Goal: Task Accomplishment & Management: Manage account settings

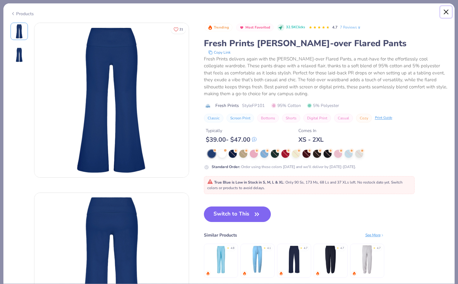
click at [445, 14] on button "Close" at bounding box center [447, 12] width 12 height 12
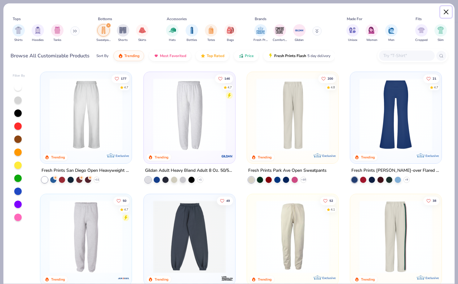
click at [444, 12] on button "Close" at bounding box center [447, 12] width 12 height 12
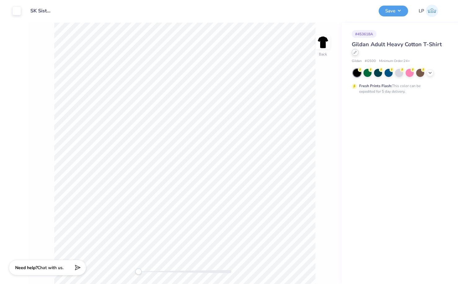
click at [357, 54] on div at bounding box center [355, 52] width 7 height 7
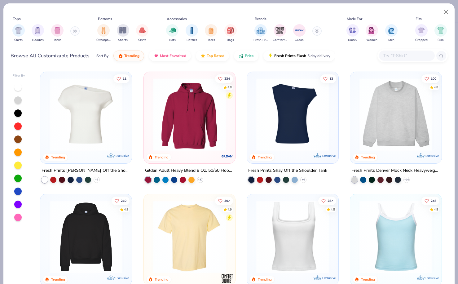
click at [89, 108] on img at bounding box center [86, 114] width 79 height 73
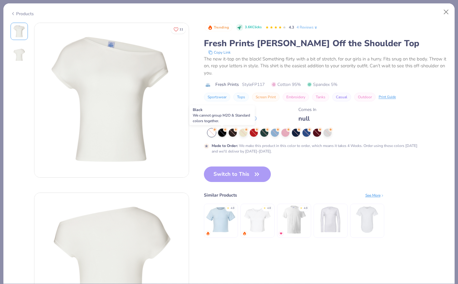
click at [222, 131] on div at bounding box center [222, 133] width 8 height 8
click at [441, 8] on button "Close" at bounding box center [447, 12] width 12 height 12
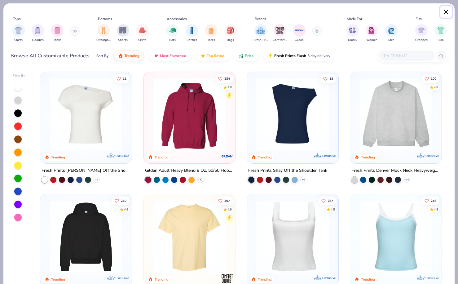
click at [449, 9] on button "Close" at bounding box center [447, 12] width 12 height 12
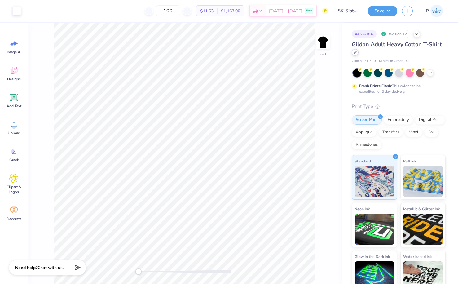
click at [353, 55] on div at bounding box center [355, 52] width 7 height 7
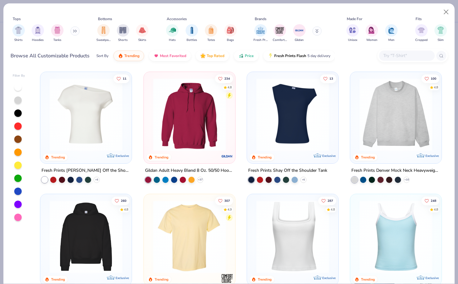
click at [86, 114] on img at bounding box center [86, 114] width 79 height 73
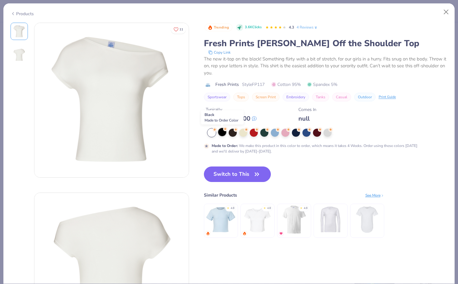
click at [224, 131] on icon at bounding box center [225, 129] width 4 height 4
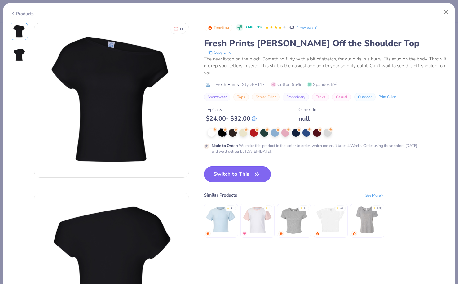
click at [224, 174] on button "Switch to This" at bounding box center [237, 174] width 67 height 16
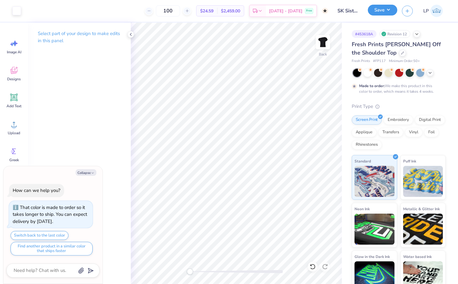
click at [387, 8] on button "Save" at bounding box center [382, 10] width 29 height 11
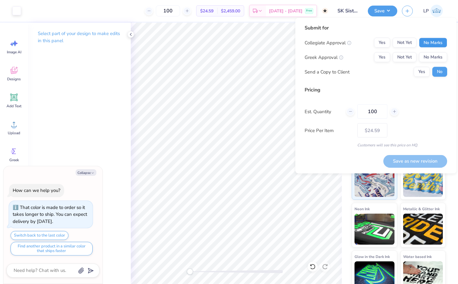
click at [425, 42] on button "No Marks" at bounding box center [433, 43] width 28 height 10
click at [387, 56] on button "Yes" at bounding box center [382, 57] width 16 height 10
click at [425, 162] on button "Save as new revision" at bounding box center [415, 161] width 64 height 13
type textarea "x"
type input "– –"
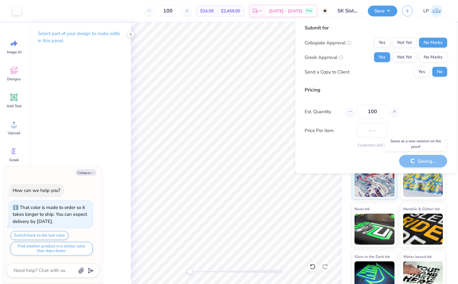
type textarea "x"
type input "$24.59"
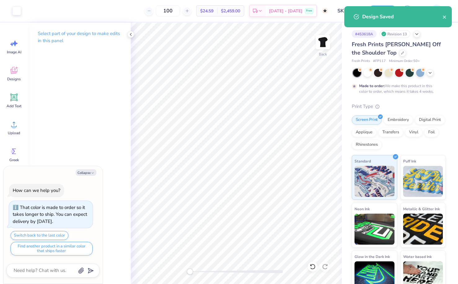
type textarea "x"
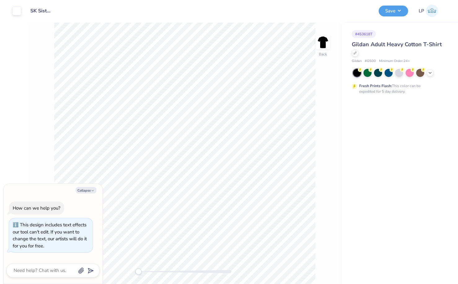
type textarea "x"
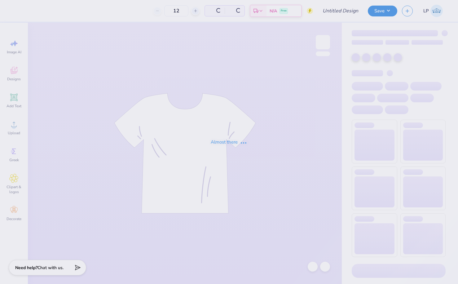
type input "SK Sisterhood Retreat (black set)"
type input "50"
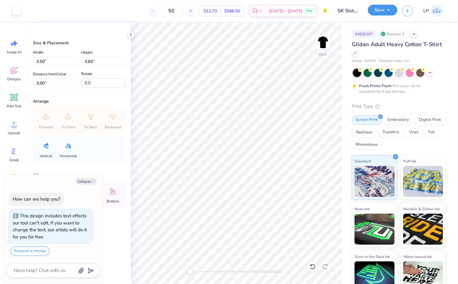
click at [374, 14] on button "Save" at bounding box center [382, 10] width 29 height 11
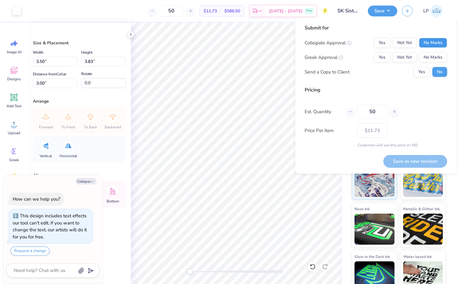
click at [425, 42] on button "No Marks" at bounding box center [433, 43] width 28 height 10
click at [381, 55] on button "Yes" at bounding box center [382, 57] width 16 height 10
click at [416, 164] on button "Save as new revision" at bounding box center [415, 161] width 64 height 13
type textarea "x"
type input "– –"
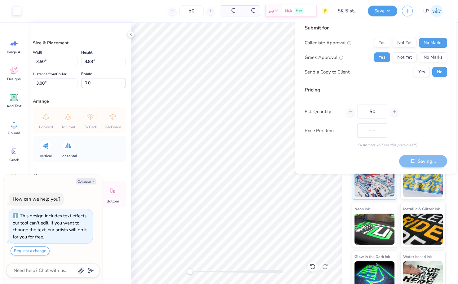
type textarea "x"
type input "$11.73"
type textarea "x"
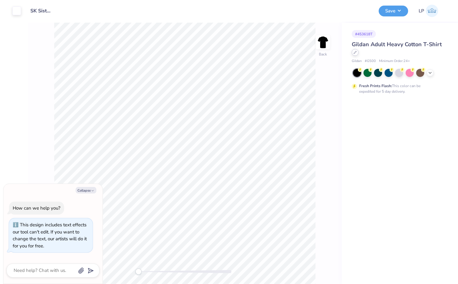
click at [355, 53] on icon at bounding box center [355, 52] width 3 height 3
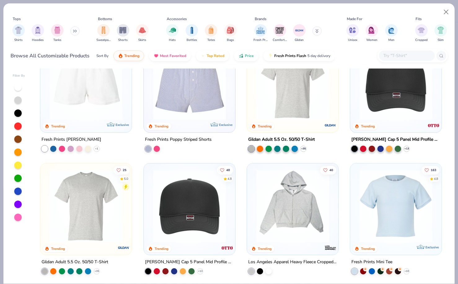
scroll to position [1140, 0]
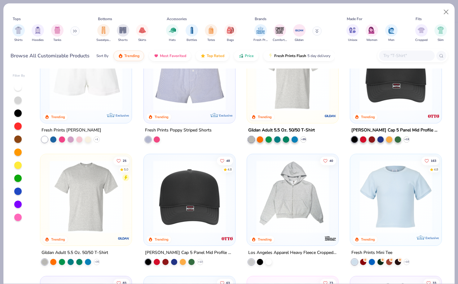
click at [314, 29] on button at bounding box center [316, 30] width 9 height 9
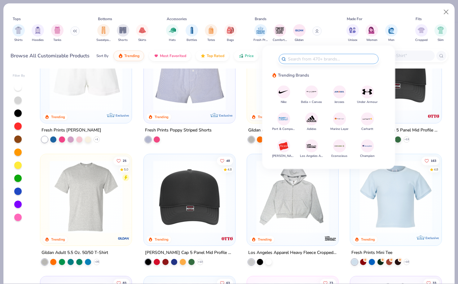
click at [315, 148] on img at bounding box center [311, 145] width 11 height 11
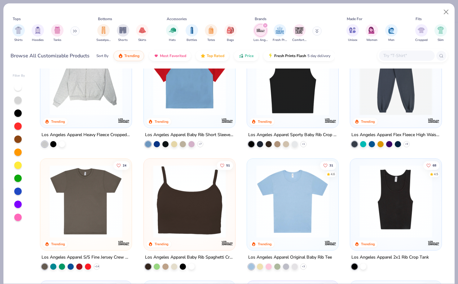
scroll to position [162, 0]
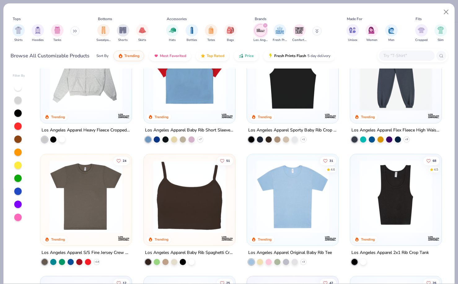
click at [191, 201] on img at bounding box center [189, 196] width 79 height 73
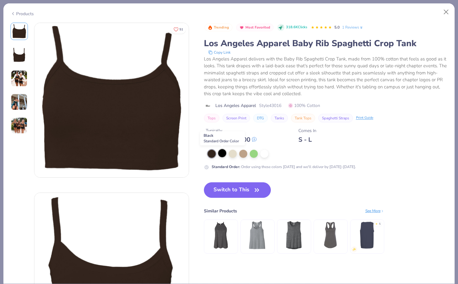
click at [223, 153] on div at bounding box center [222, 153] width 8 height 8
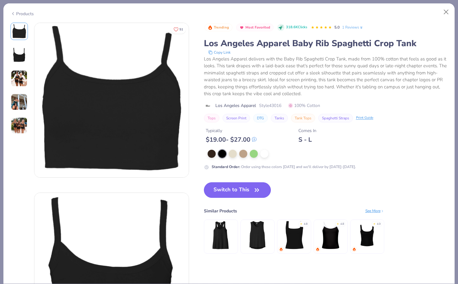
click at [231, 195] on button "Switch to This" at bounding box center [237, 190] width 67 height 16
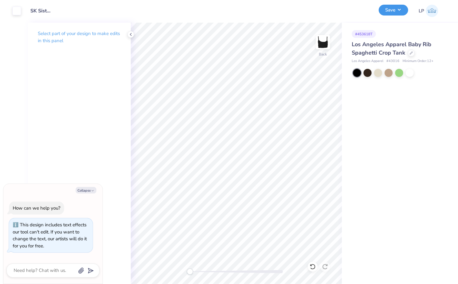
click at [398, 14] on button "Save" at bounding box center [393, 10] width 29 height 11
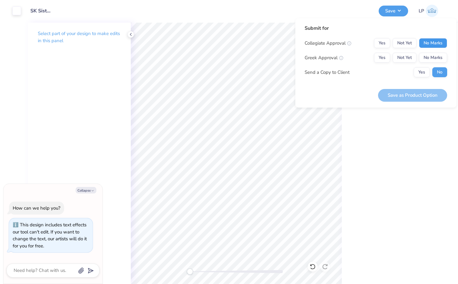
click at [434, 40] on button "No Marks" at bounding box center [433, 43] width 28 height 10
click at [389, 56] on button "Yes" at bounding box center [382, 58] width 16 height 10
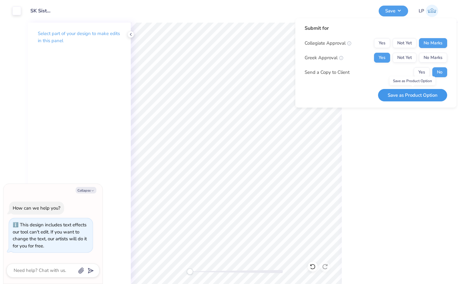
click at [419, 99] on button "Save as Product Option" at bounding box center [412, 95] width 69 height 13
type textarea "x"
